Goal: Navigation & Orientation: Find specific page/section

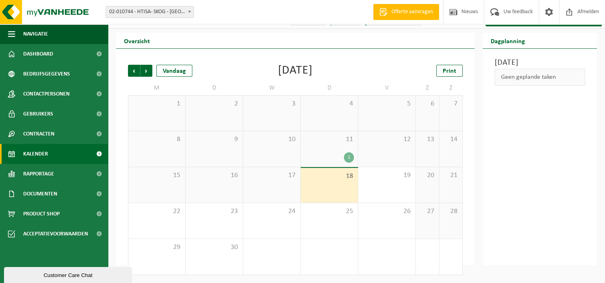
click at [279, 185] on div "17" at bounding box center [271, 185] width 57 height 36
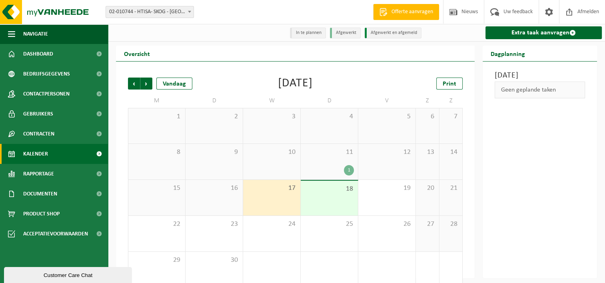
click at [328, 161] on div "11 1" at bounding box center [328, 162] width 57 height 36
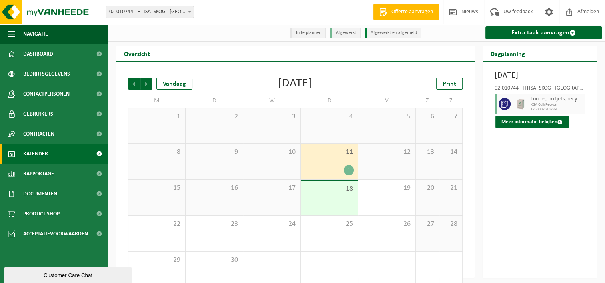
click at [329, 197] on div "18" at bounding box center [328, 198] width 57 height 35
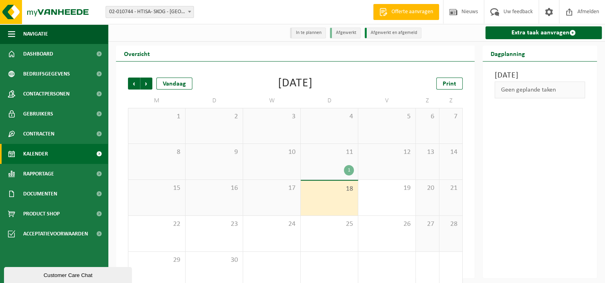
click at [278, 199] on div "17" at bounding box center [271, 198] width 57 height 36
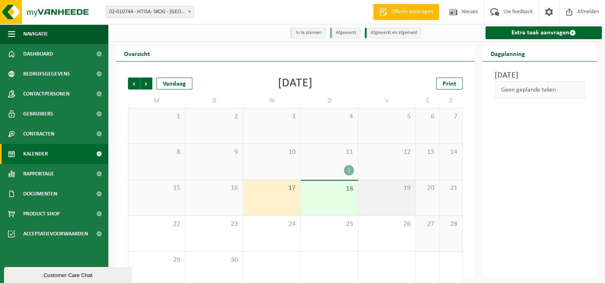
click at [398, 200] on div "19" at bounding box center [386, 198] width 57 height 36
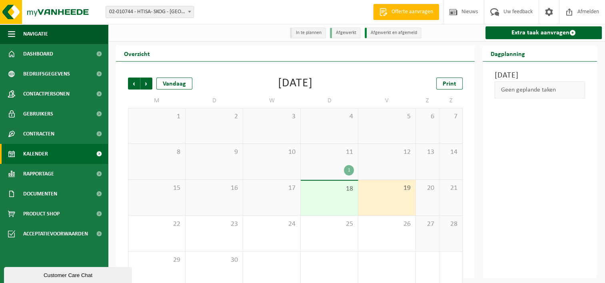
click at [219, 205] on div "16" at bounding box center [213, 198] width 57 height 36
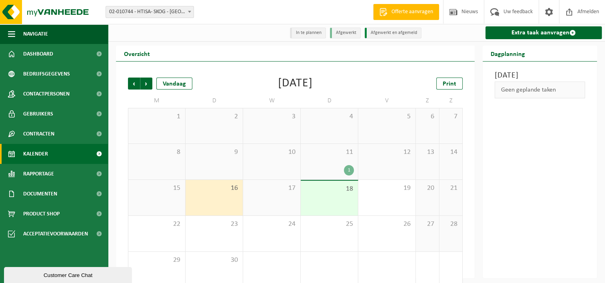
click at [45, 149] on span "Kalender" at bounding box center [35, 154] width 25 height 20
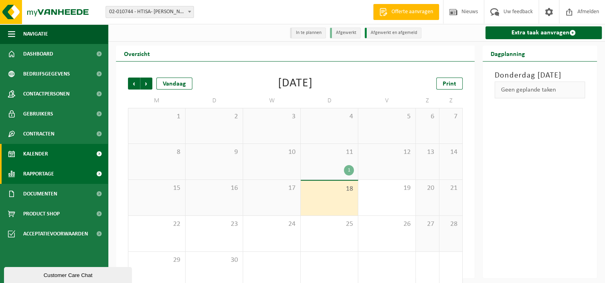
click at [42, 171] on span "Rapportage" at bounding box center [38, 174] width 31 height 20
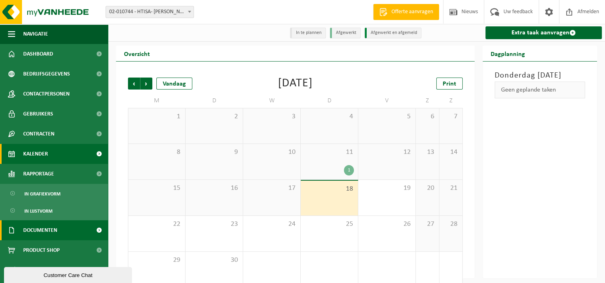
click at [47, 230] on span "Documenten" at bounding box center [40, 230] width 34 height 20
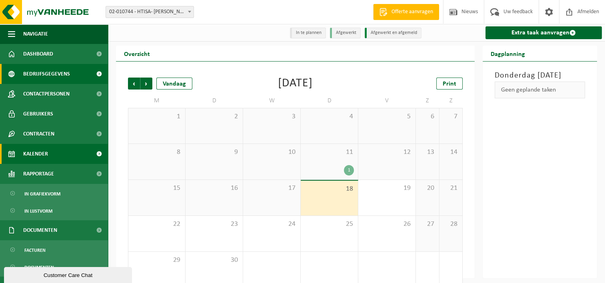
click at [50, 75] on span "Bedrijfsgegevens" at bounding box center [46, 74] width 47 height 20
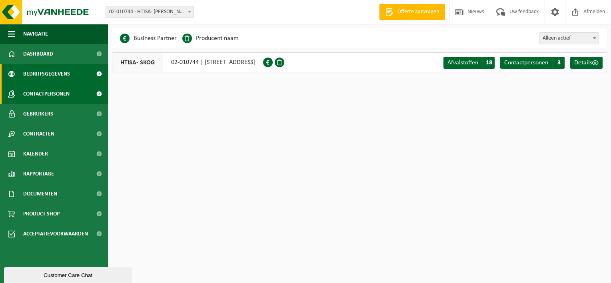
click at [52, 94] on span "Contactpersonen" at bounding box center [46, 94] width 46 height 20
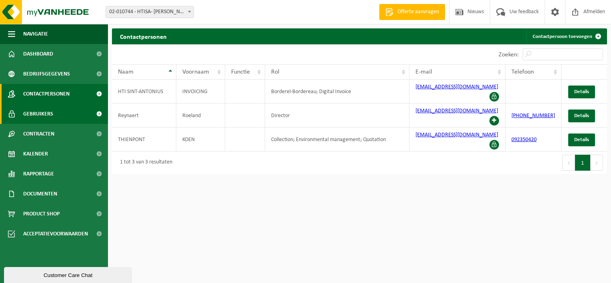
click at [46, 115] on span "Gebruikers" at bounding box center [38, 114] width 30 height 20
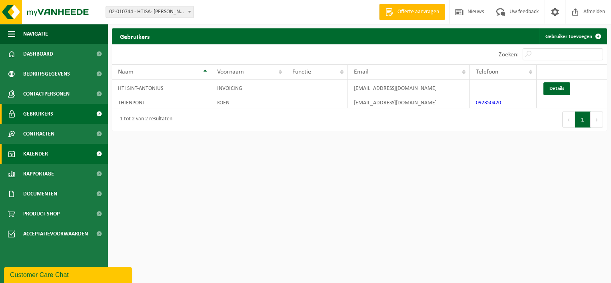
click at [42, 158] on span "Kalender" at bounding box center [35, 154] width 25 height 20
